Goal: Task Accomplishment & Management: Use online tool/utility

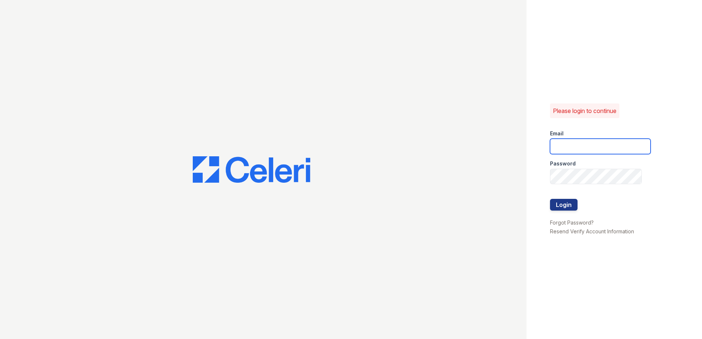
click at [590, 150] on input "email" at bounding box center [600, 146] width 101 height 15
type input "candice.payne@trinity-pm.com"
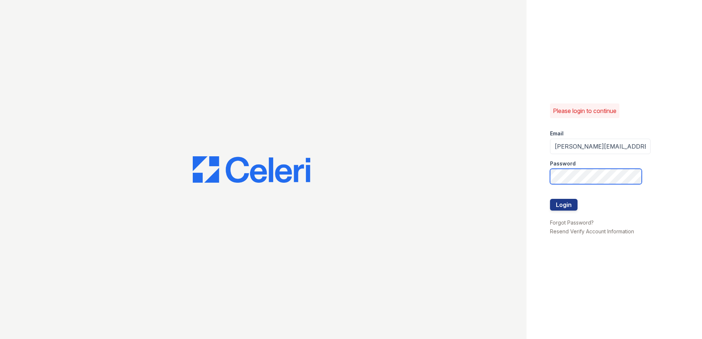
click at [396, 212] on div "Please login to continue Email candice.payne@trinity-pm.com Password Login Forg…" at bounding box center [351, 169] width 702 height 339
click at [550, 199] on button "Login" at bounding box center [564, 205] width 28 height 12
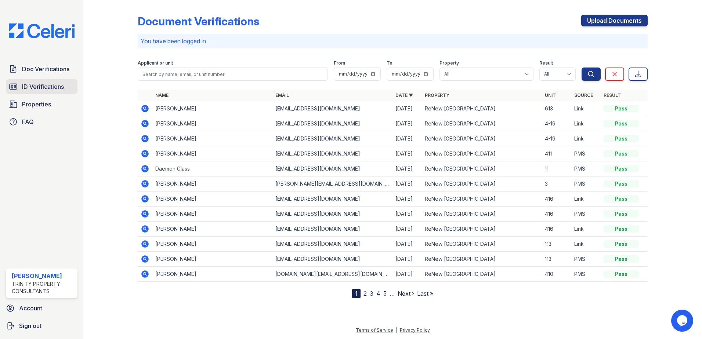
click at [36, 91] on span "ID Verifications" at bounding box center [43, 86] width 42 height 9
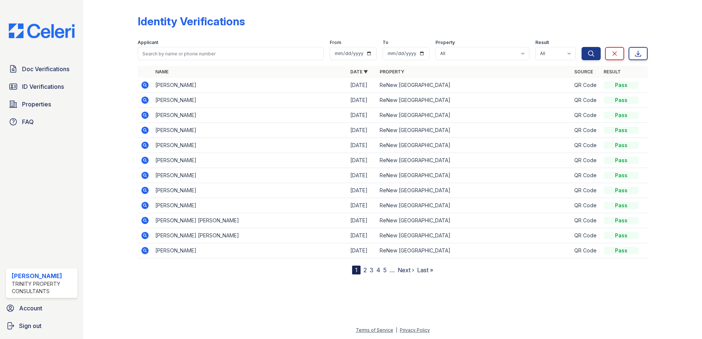
click at [207, 29] on div "Identity Verifications" at bounding box center [393, 24] width 510 height 19
